Goal: Information Seeking & Learning: Learn about a topic

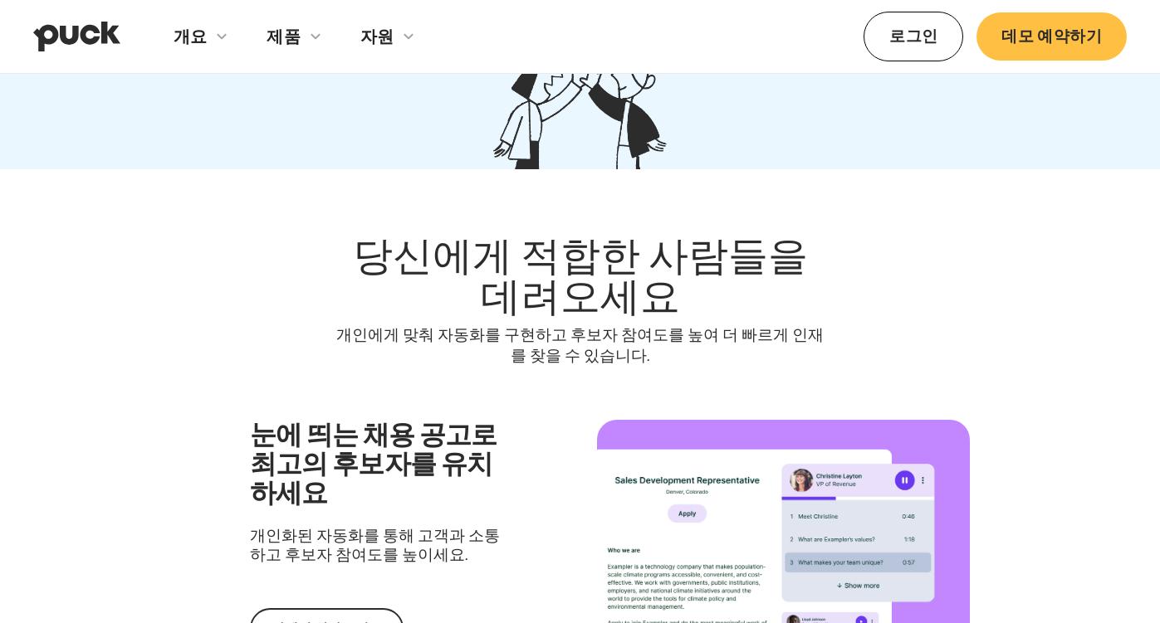
scroll to position [1058, 0]
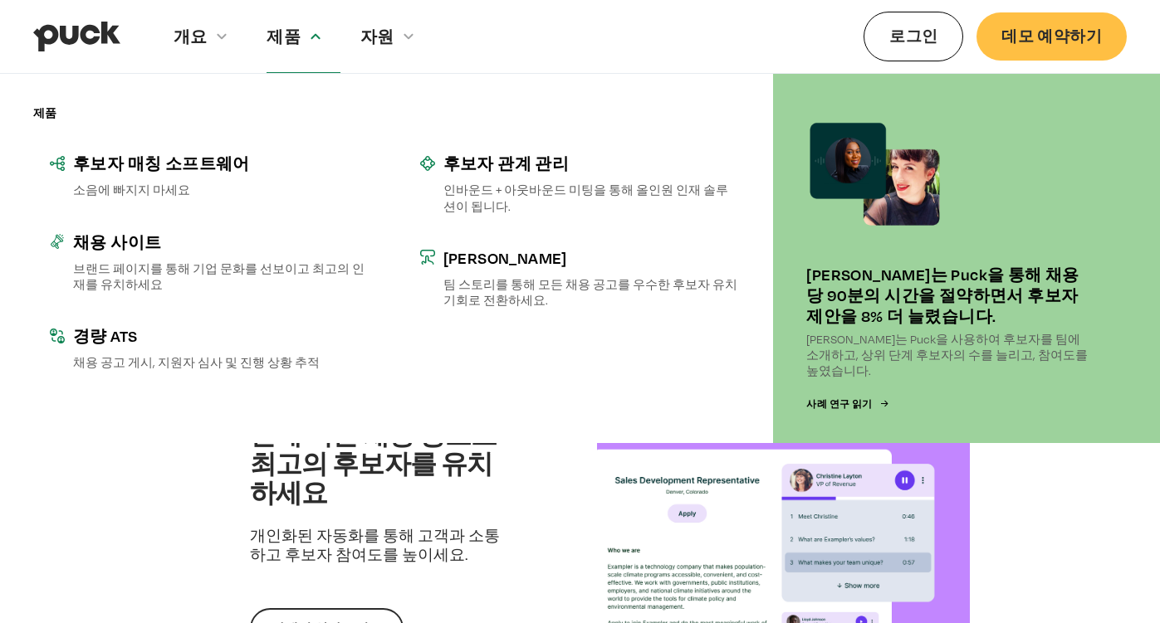
click at [296, 30] on div "제품" at bounding box center [302, 36] width 73 height 72
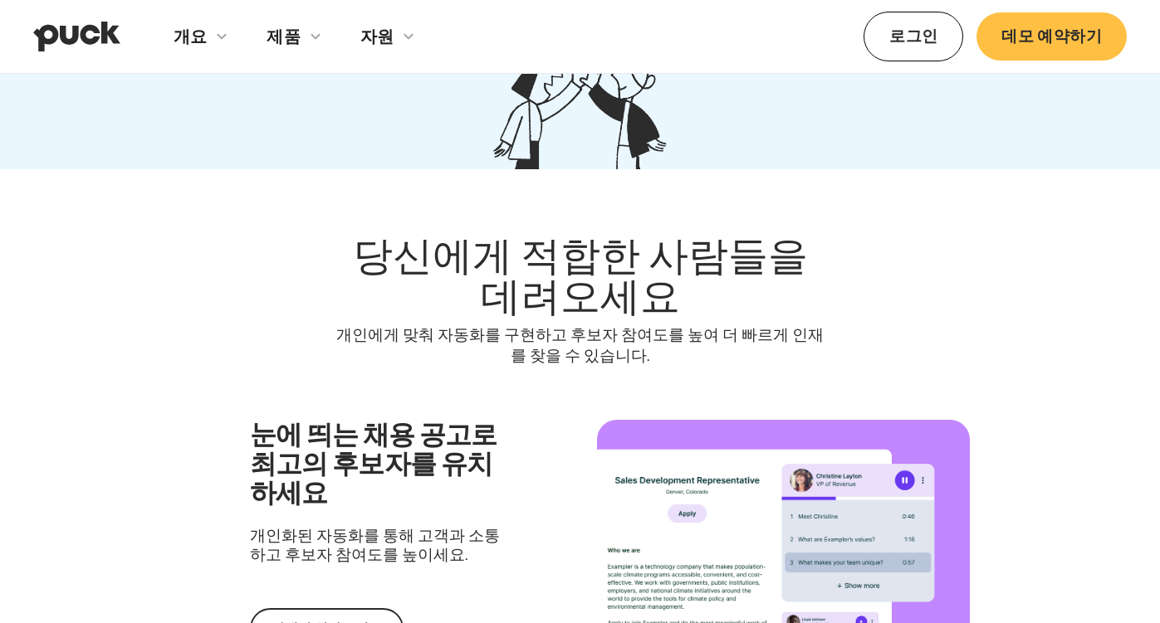
click at [296, 30] on div "제품" at bounding box center [302, 36] width 73 height 72
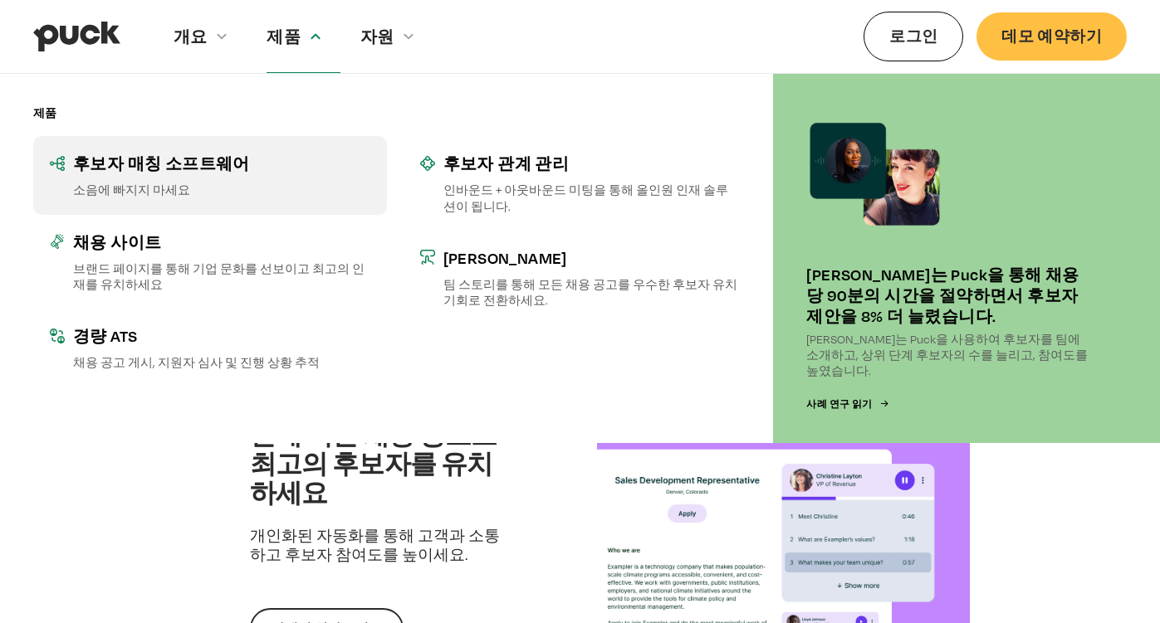
click at [169, 169] on font "후보자 매칭 소프트웨어" at bounding box center [161, 163] width 177 height 19
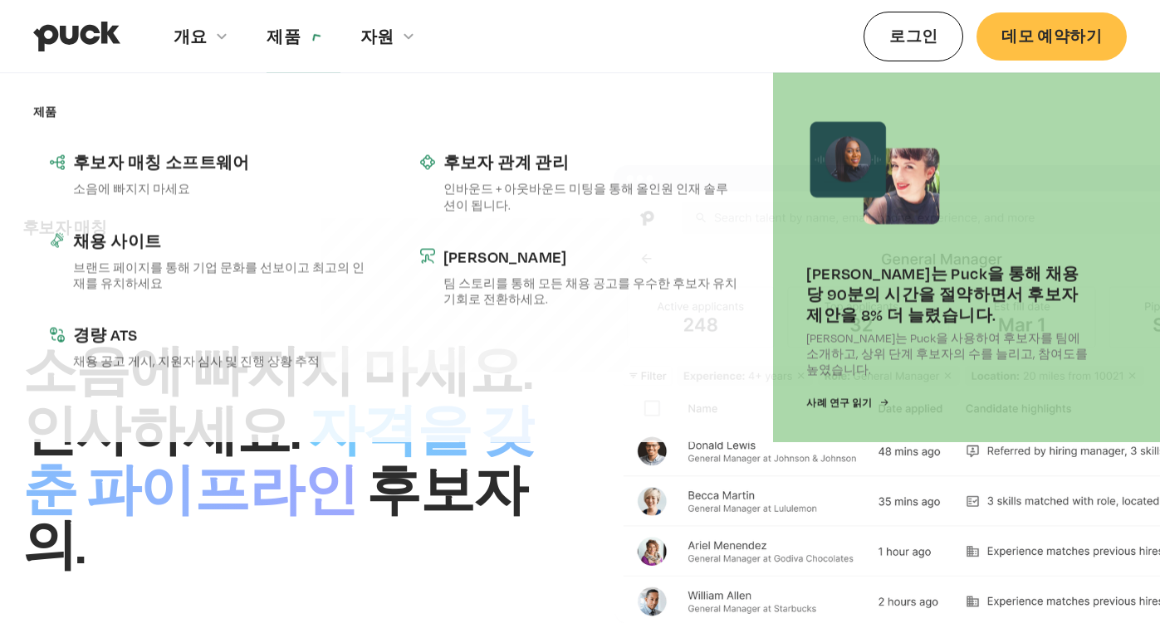
click at [324, 39] on div "제품" at bounding box center [302, 36] width 73 height 72
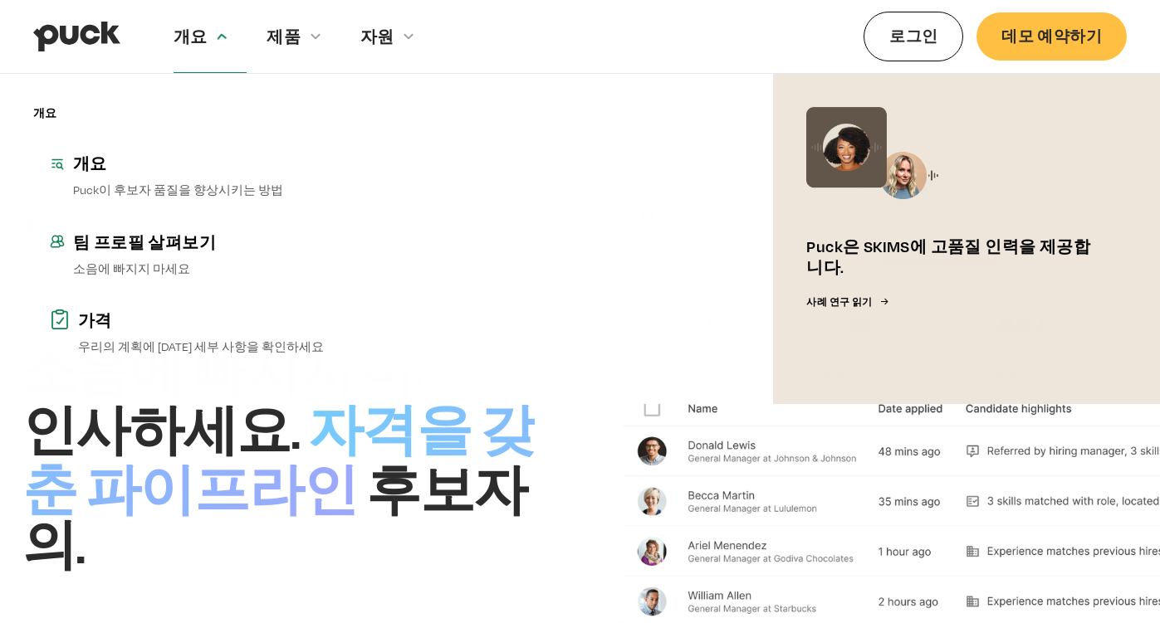
click at [218, 38] on icon at bounding box center [222, 35] width 11 height 7
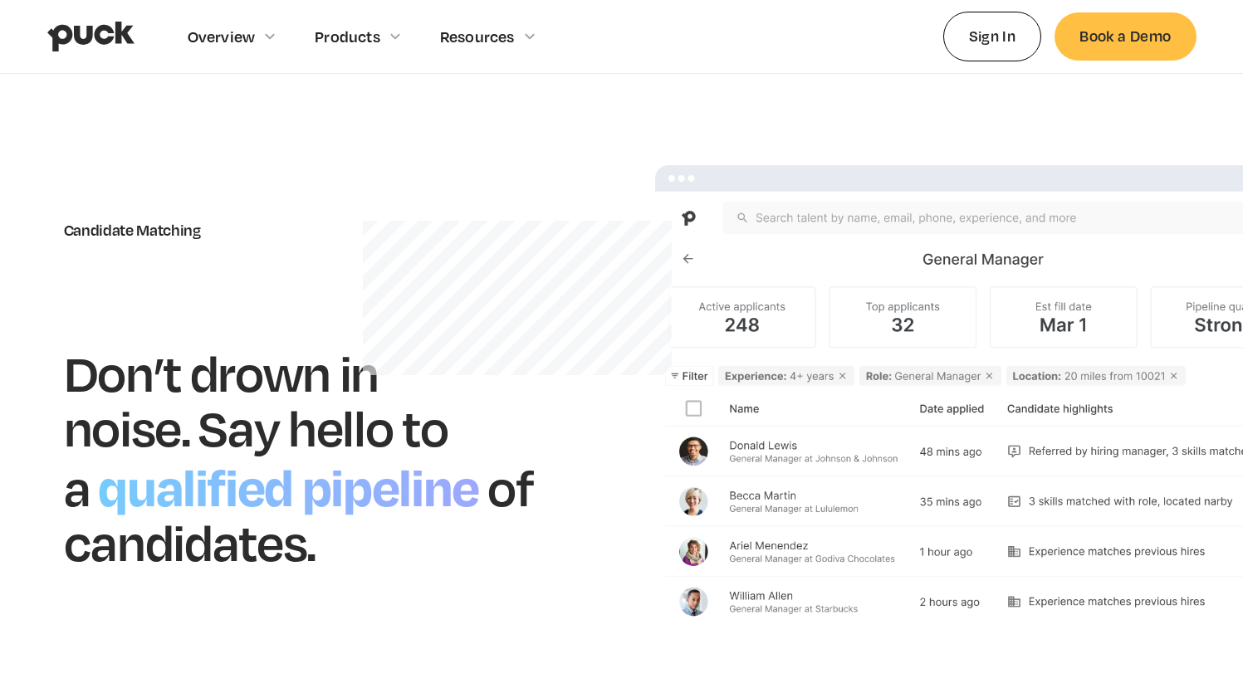
click at [457, 154] on section "Candidate Matching Don’t drown in noise. Say hello to a qualified pipeline of c…" at bounding box center [621, 395] width 1243 height 643
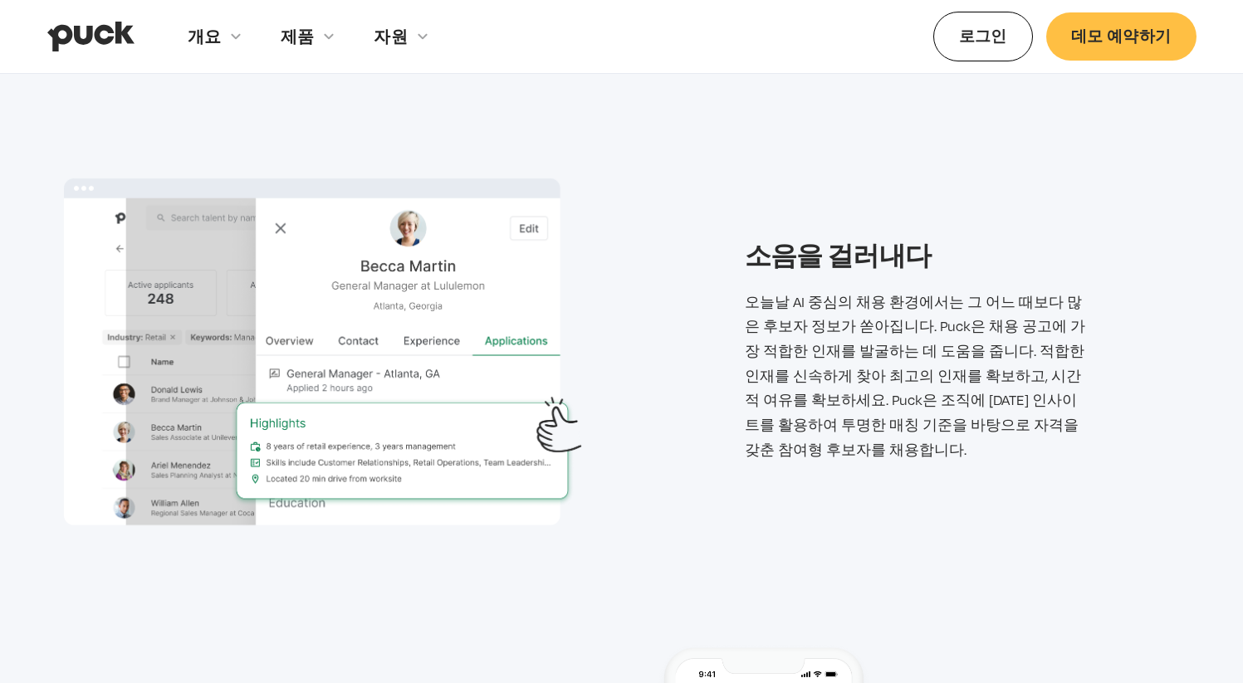
scroll to position [1797, 0]
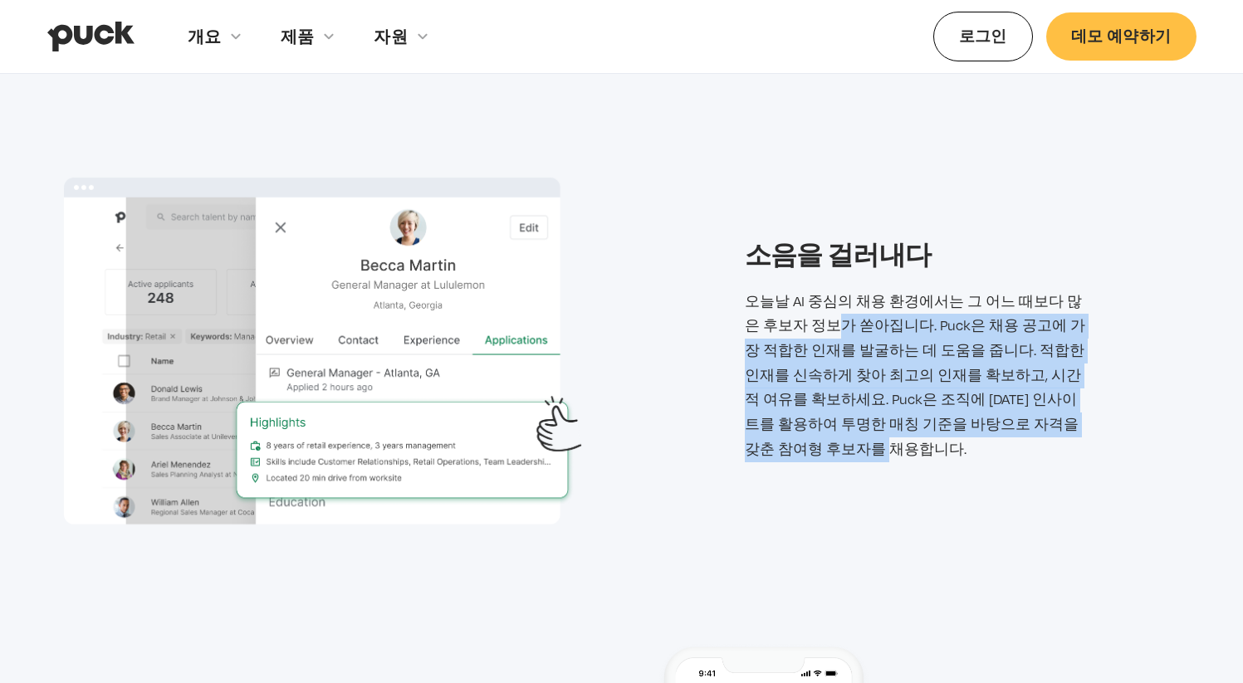
drag, startPoint x: 976, startPoint y: 426, endPoint x: 785, endPoint y: 333, distance: 213.1
click at [785, 333] on font "오늘날 AI 중심의 채용 환경에서는 그 어느 때보다 많은 후보자 정보가 쏟아집니다. Puck은 채용 공고에 가장 적합한 인재를 발굴하는 데 도…" at bounding box center [915, 375] width 340 height 164
click at [707, 417] on div "소음을 걸러내다 오늘날 AI 중심의 채용 환경에서는 그 어느 때보다 많은 후보자 정보가 쏟아집니다. Puck은 채용 공고에 가장 적합한 인재를…" at bounding box center [622, 352] width 1116 height 398
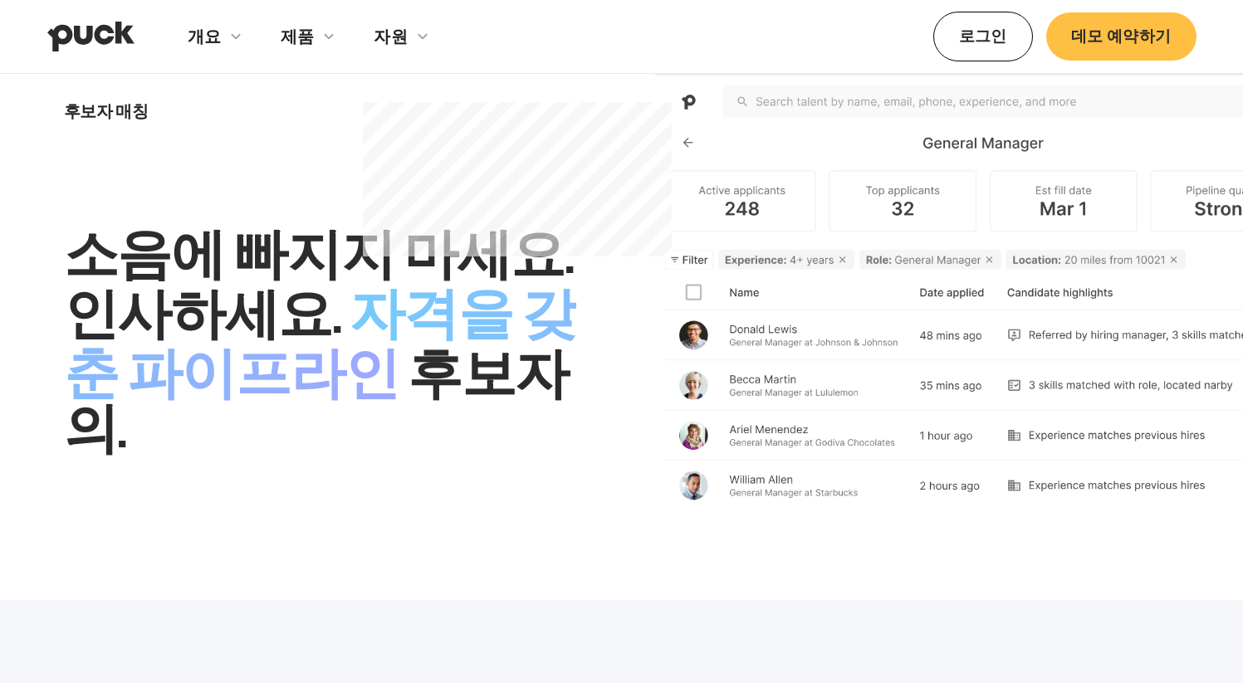
scroll to position [0, 0]
